Goal: Manage account settings

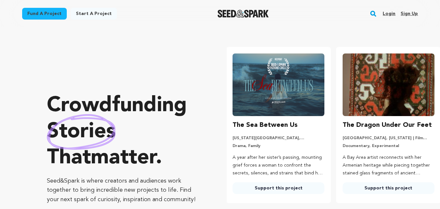
scroll to position [0, 115]
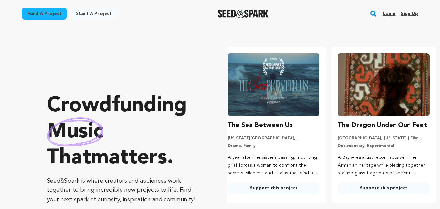
click at [414, 11] on link "Sign up" at bounding box center [409, 13] width 17 height 10
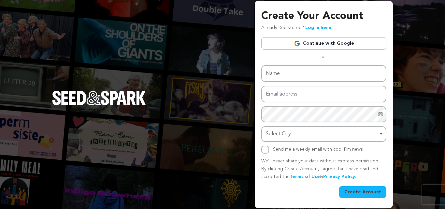
click at [339, 42] on link "Continue with Google" at bounding box center [323, 43] width 125 height 12
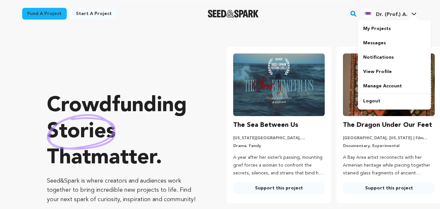
click at [386, 9] on div "Dr. (Prof.) A." at bounding box center [385, 13] width 45 height 10
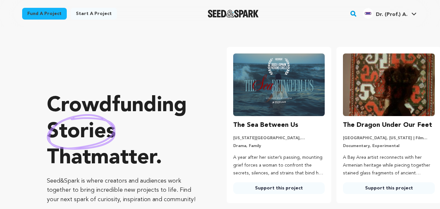
scroll to position [0, 83]
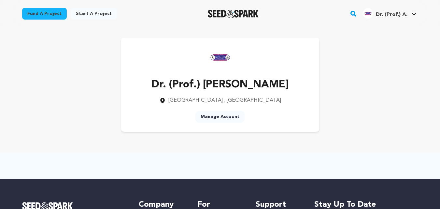
click at [217, 117] on link "Manage Account" at bounding box center [219, 117] width 49 height 12
